Goal: Information Seeking & Learning: Learn about a topic

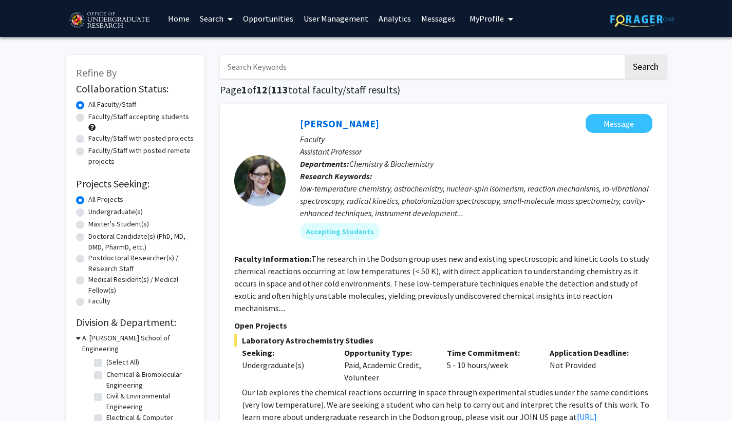
click at [451, 70] on input "Search Keywords" at bounding box center [421, 67] width 403 height 24
type input "m"
click at [88, 120] on label "Faculty/Staff accepting students" at bounding box center [138, 117] width 101 height 11
click at [88, 118] on input "Faculty/Staff accepting students" at bounding box center [91, 115] width 7 height 7
radio input "true"
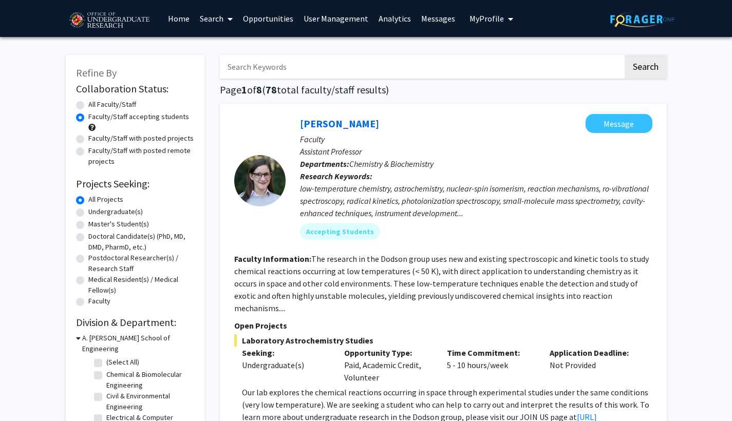
click at [250, 69] on input "Search Keywords" at bounding box center [421, 67] width 403 height 24
type input "microbiology"
click at [645, 68] on button "Search" at bounding box center [646, 67] width 42 height 24
radio input "true"
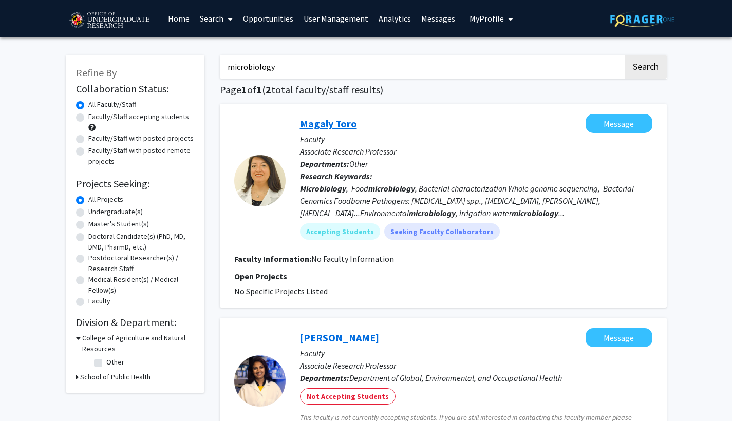
click at [327, 128] on link "Magaly Toro" at bounding box center [328, 123] width 57 height 13
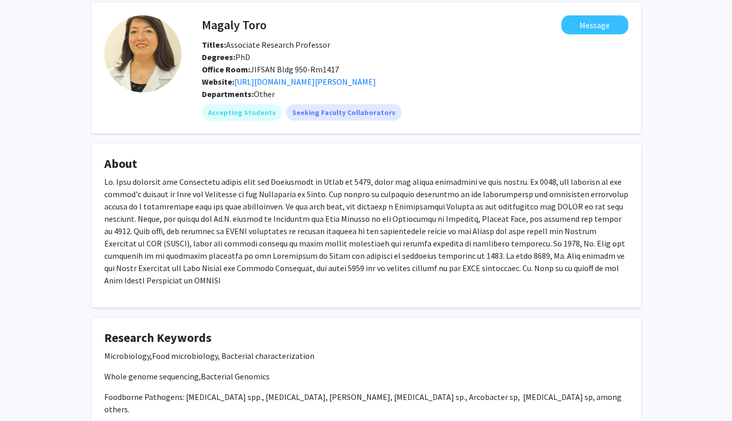
scroll to position [51, 0]
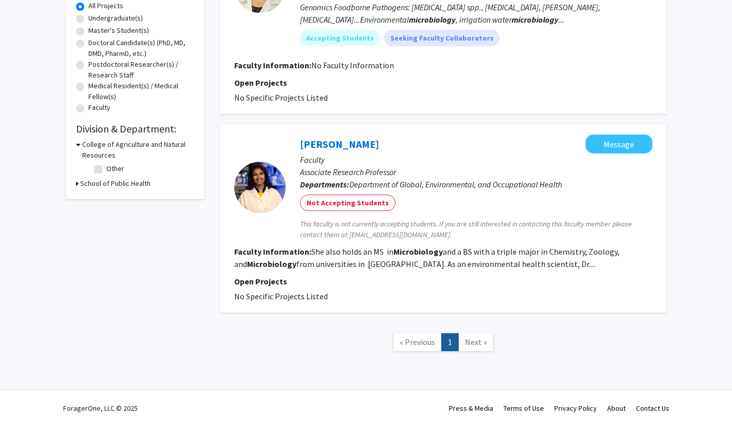
scroll to position [195, 0]
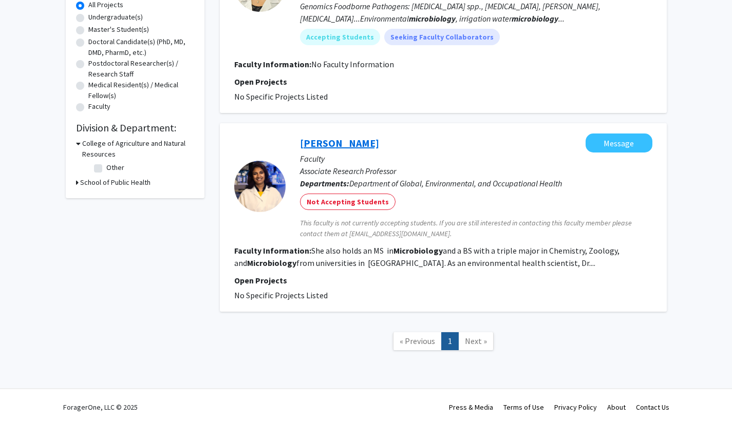
click at [339, 143] on link "[PERSON_NAME]" at bounding box center [339, 143] width 79 height 13
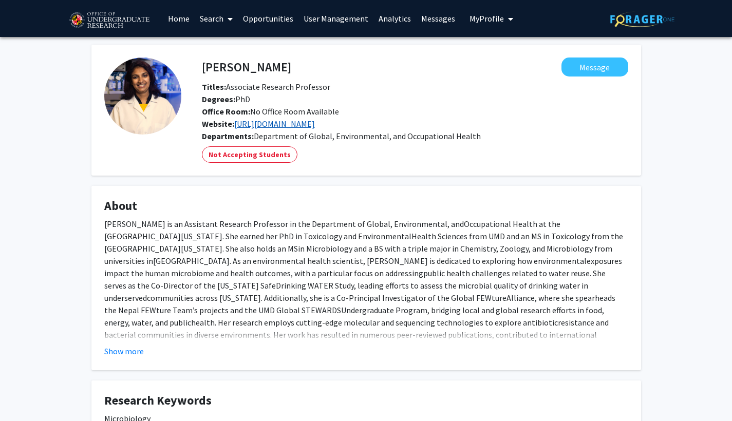
click at [306, 129] on link "[URL][DOMAIN_NAME]" at bounding box center [274, 124] width 81 height 10
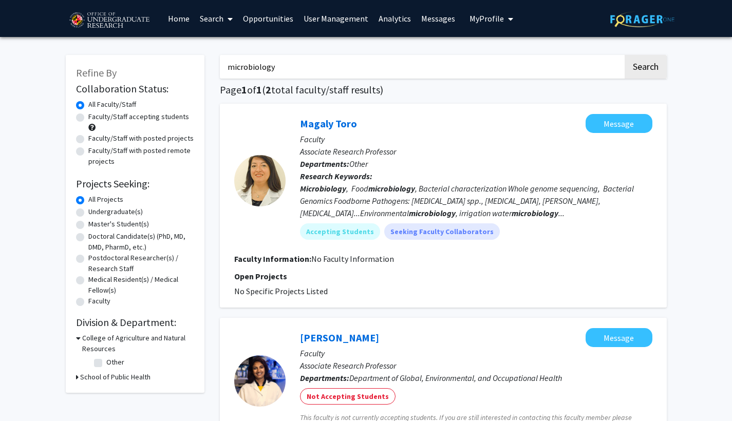
drag, startPoint x: 283, startPoint y: 72, endPoint x: 197, endPoint y: 70, distance: 85.8
click at [197, 70] on div "Refine By Collaboration Status: Collaboration Status All Faculty/Staff Collabor…" at bounding box center [366, 306] width 617 height 522
type input ""public health""
click at [645, 68] on button "Search" at bounding box center [646, 67] width 42 height 24
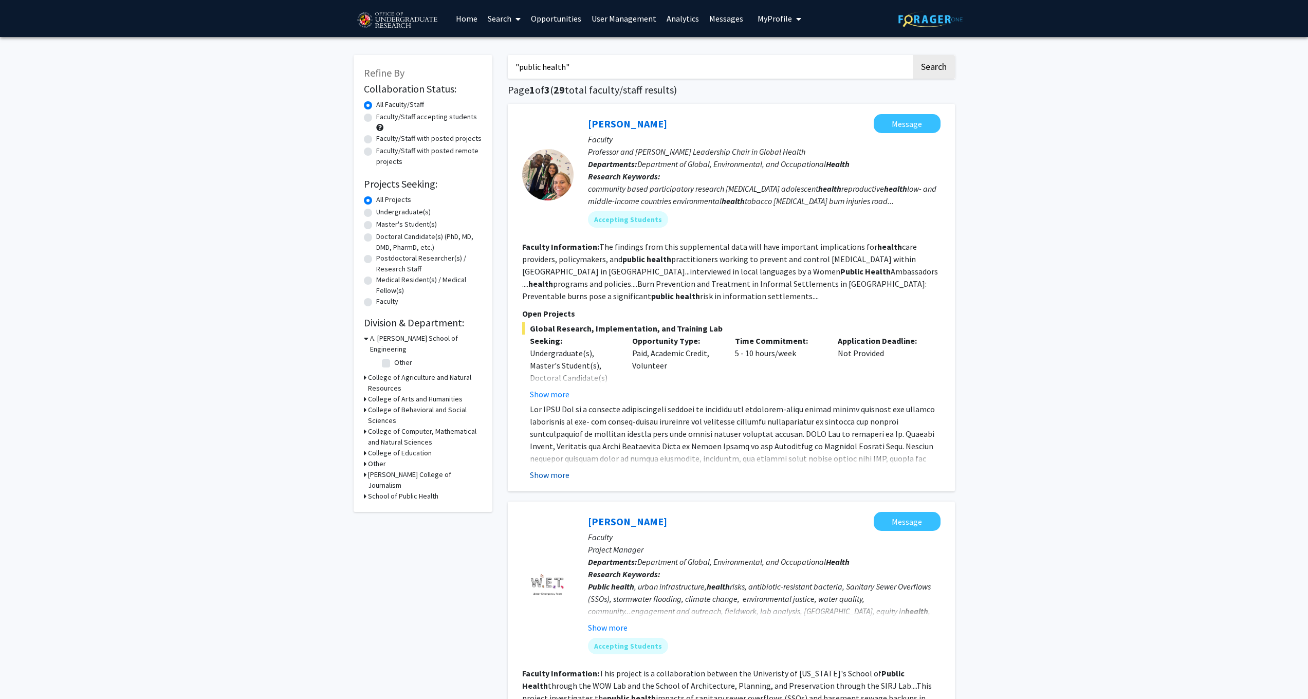
click at [565, 421] on button "Show more" at bounding box center [550, 475] width 40 height 12
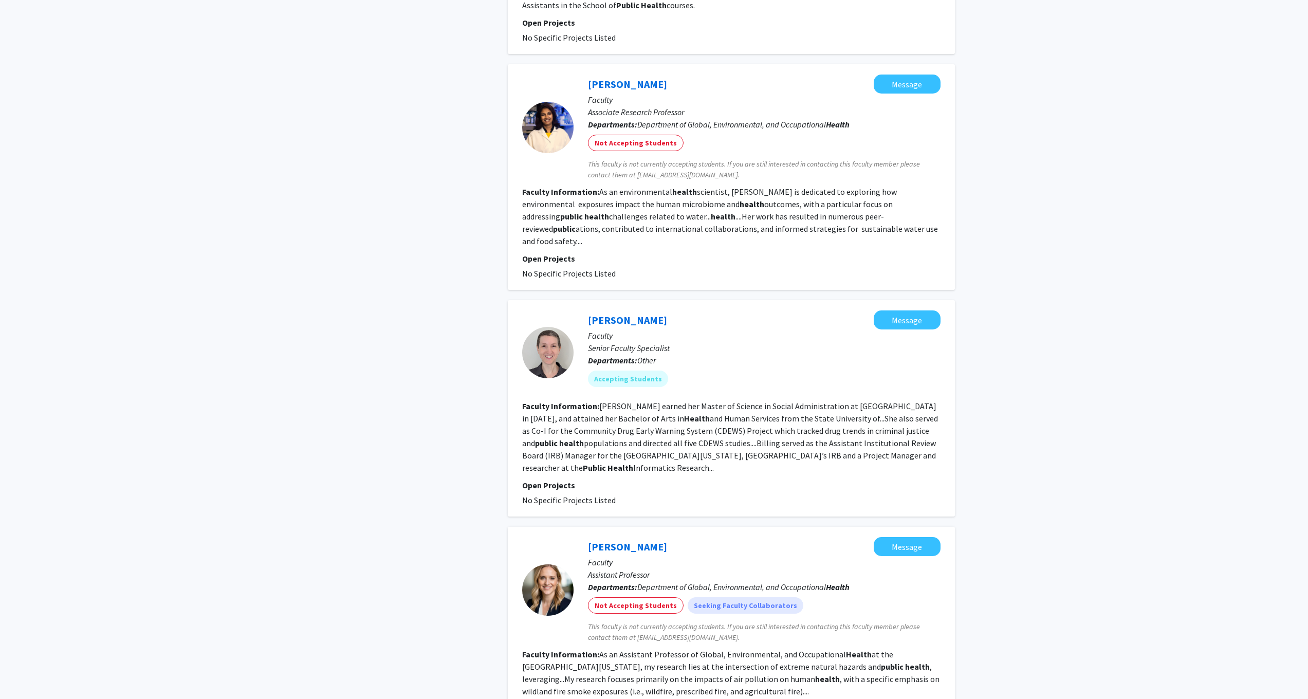
scroll to position [2668, 0]
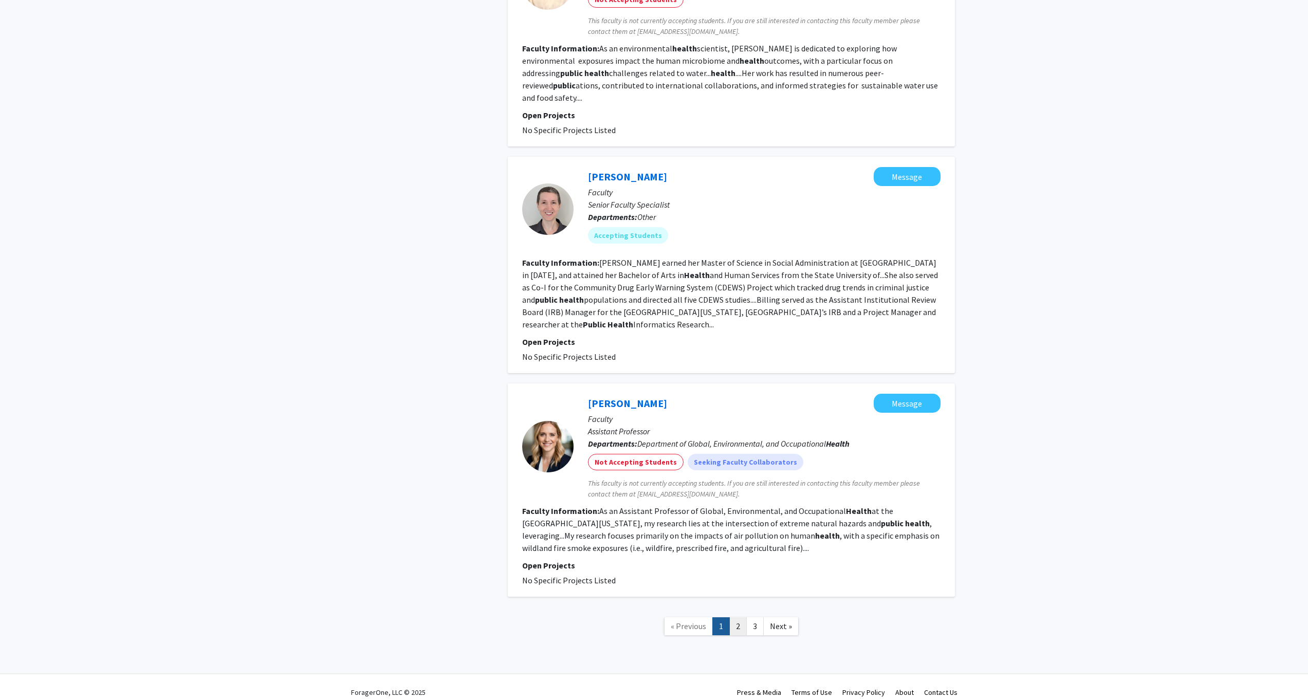
click at [738, 421] on link "2" at bounding box center [737, 626] width 17 height 18
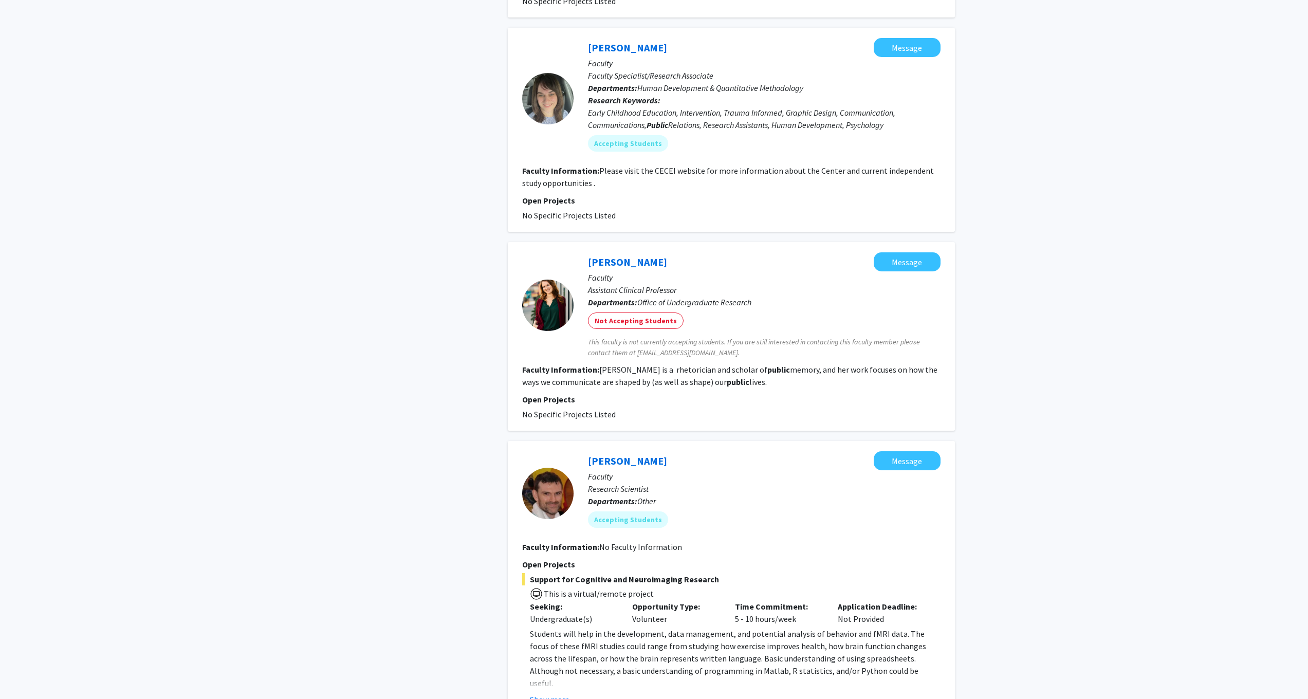
scroll to position [681, 0]
